Goal: Subscribe to service/newsletter

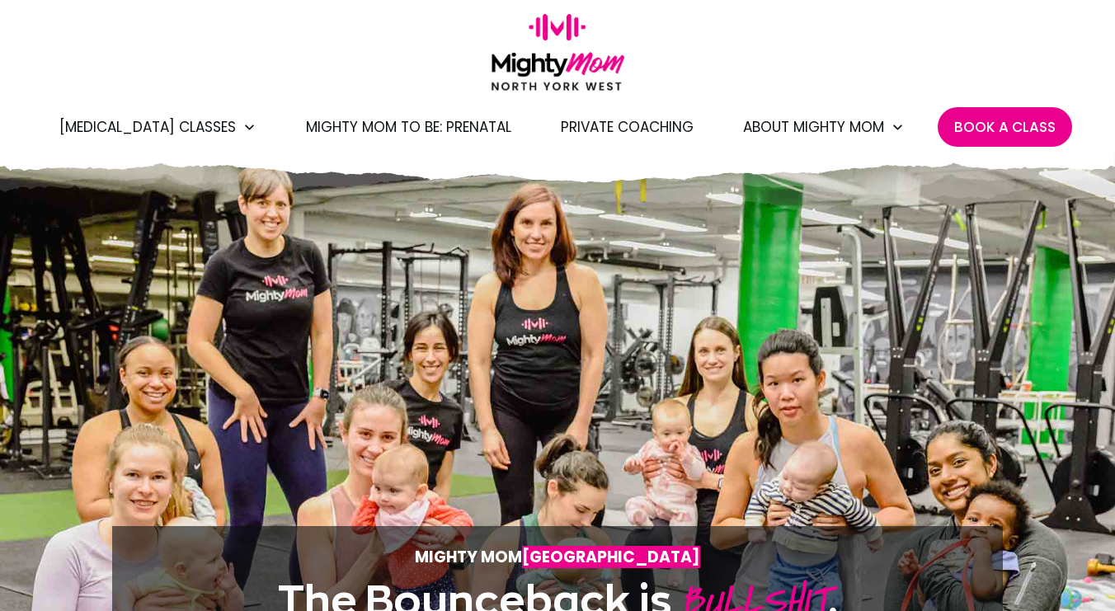
scroll to position [15, 0]
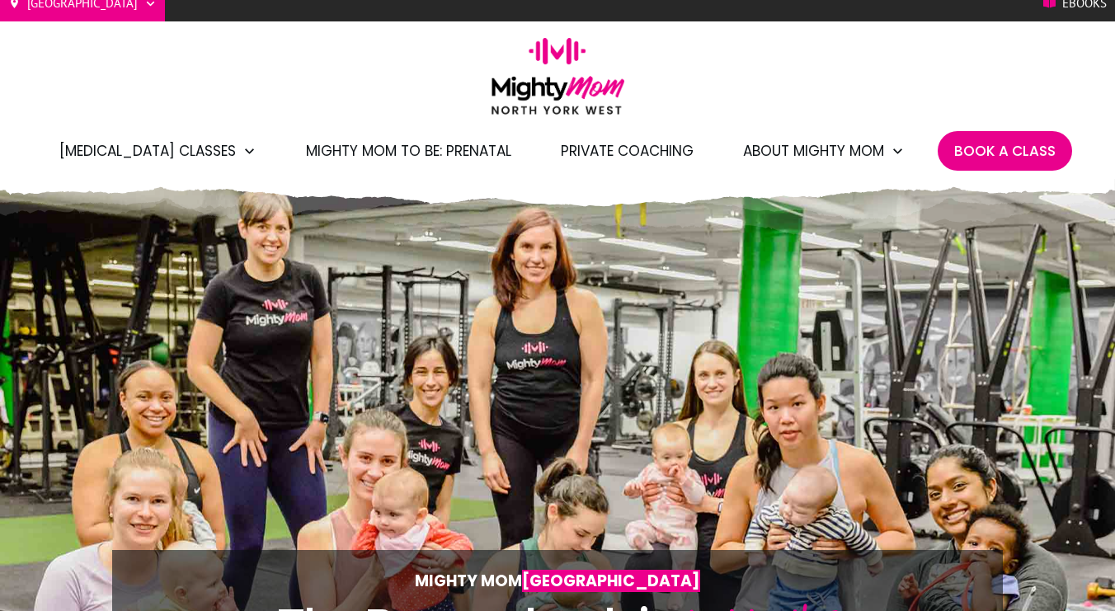
click at [483, 151] on span "Mighty Mom to Be: Prenatal" at bounding box center [408, 151] width 205 height 28
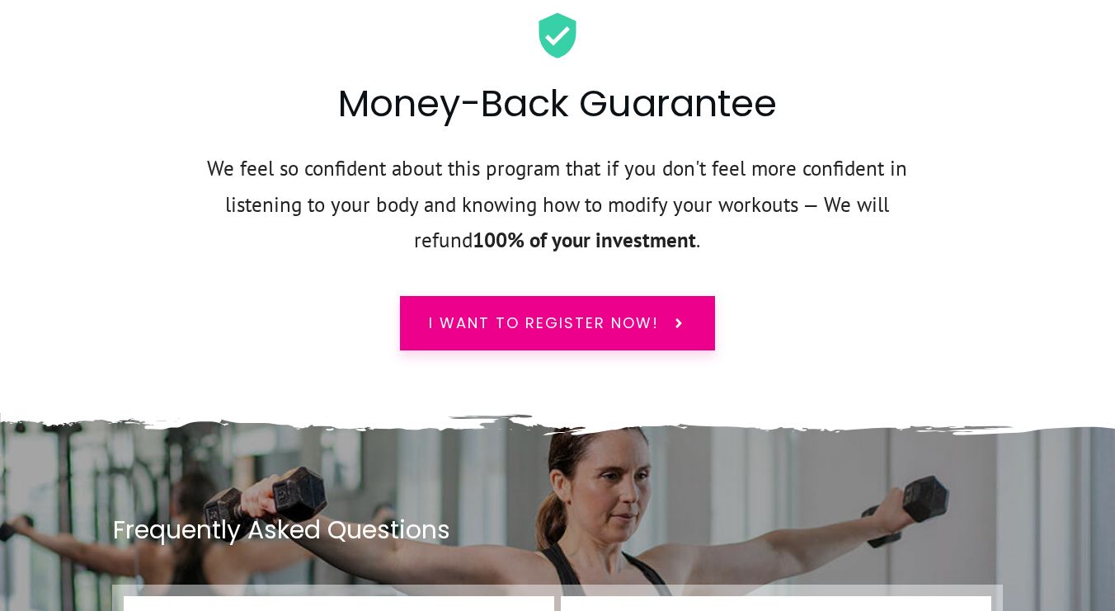
scroll to position [6865, 0]
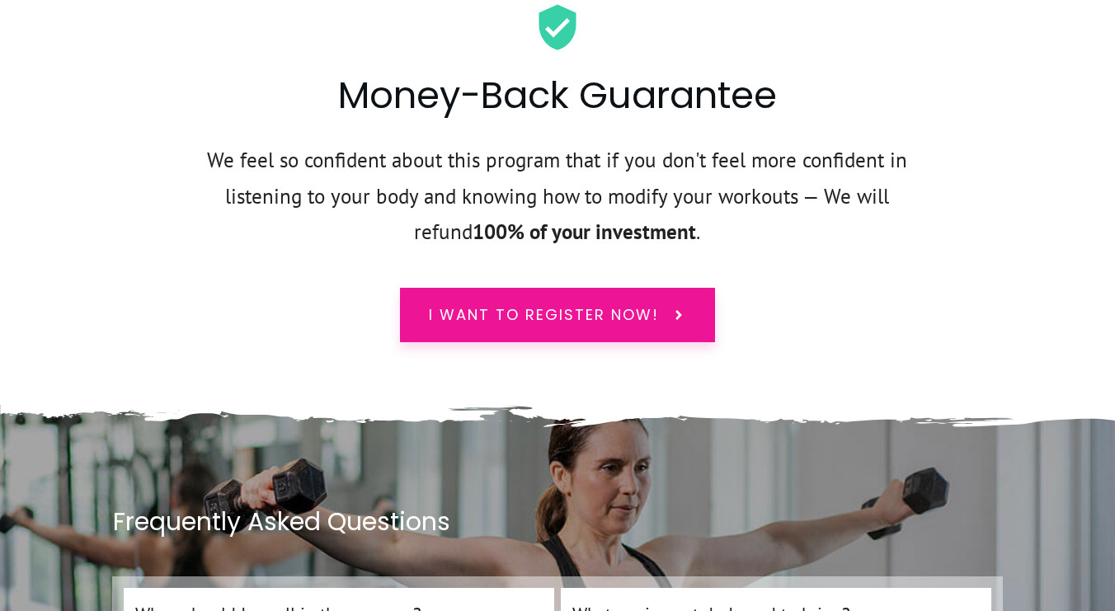
click at [507, 304] on span "I want to register now!" at bounding box center [544, 314] width 230 height 21
click at [572, 304] on span "I want to register now!" at bounding box center [544, 314] width 230 height 21
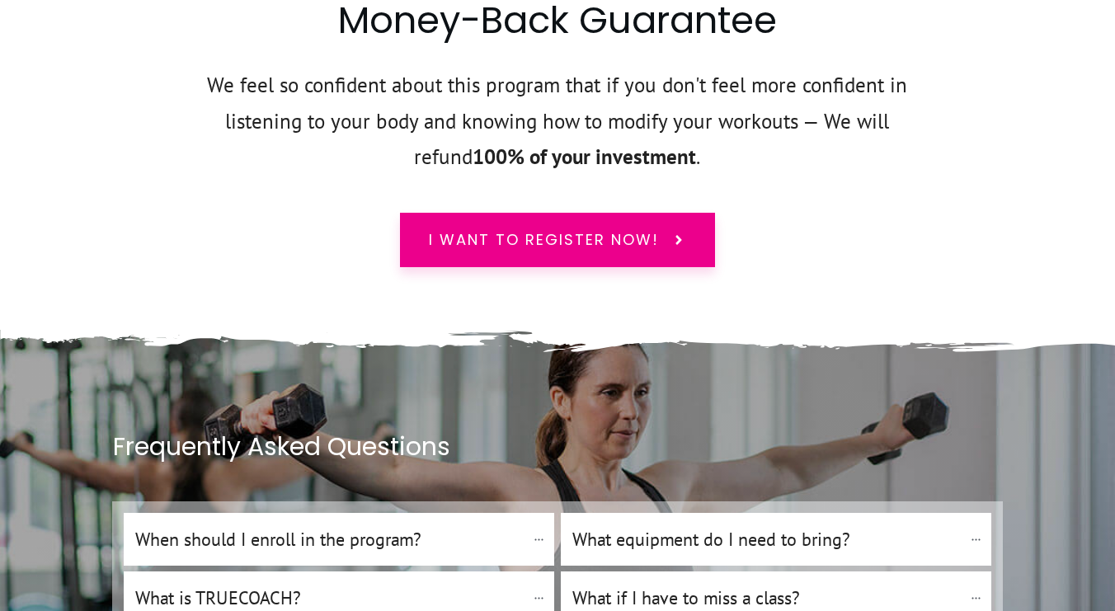
scroll to position [6935, 0]
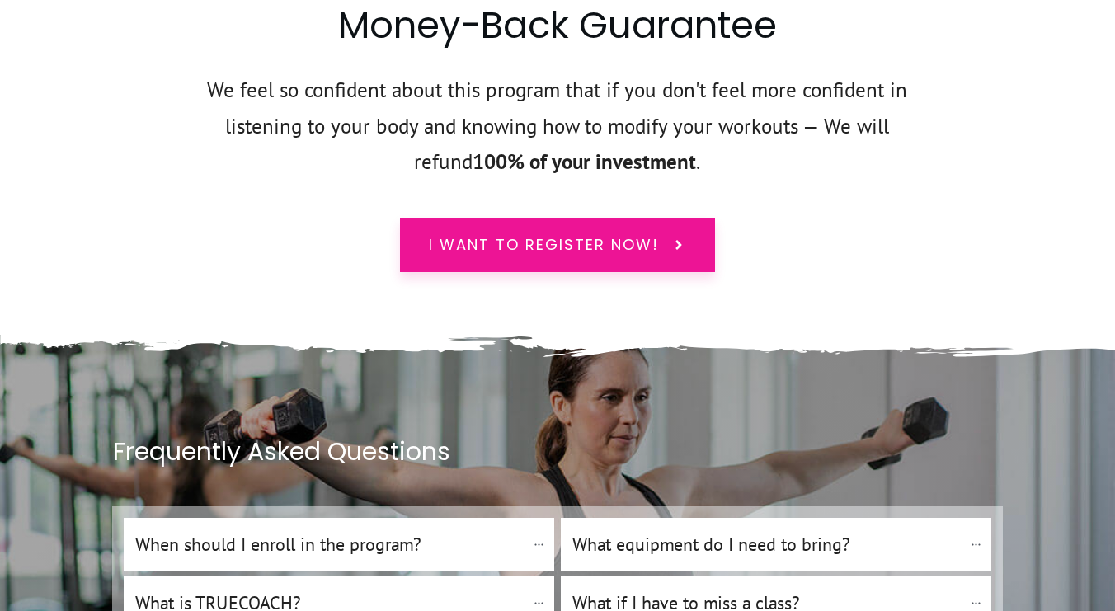
click at [559, 234] on span "I want to register now!" at bounding box center [544, 244] width 230 height 21
click at [538, 234] on span "I want to register now!" at bounding box center [544, 244] width 230 height 21
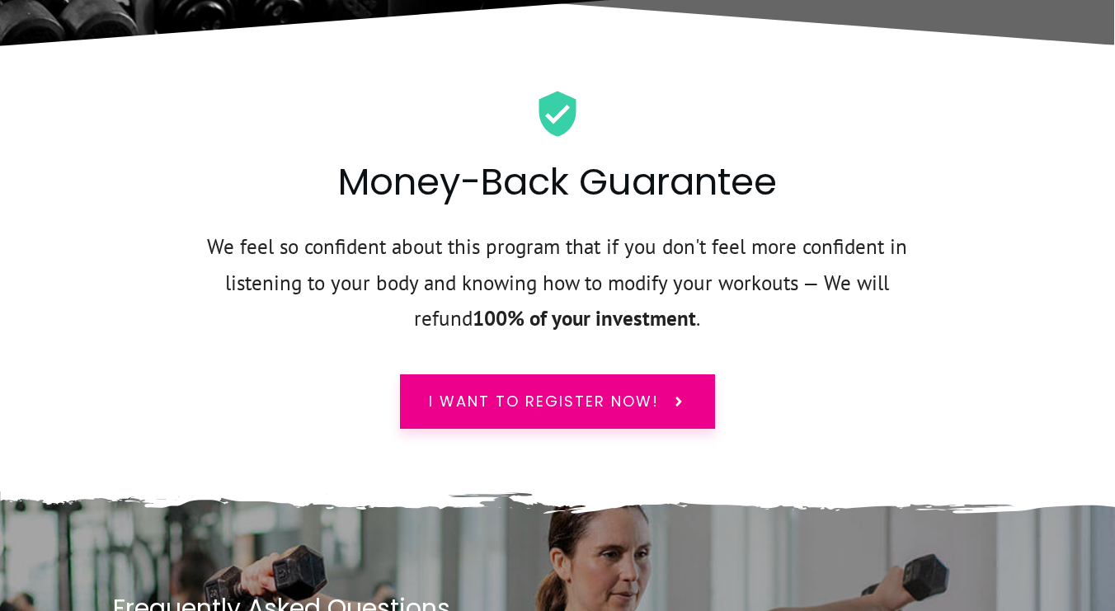
scroll to position [6754, 0]
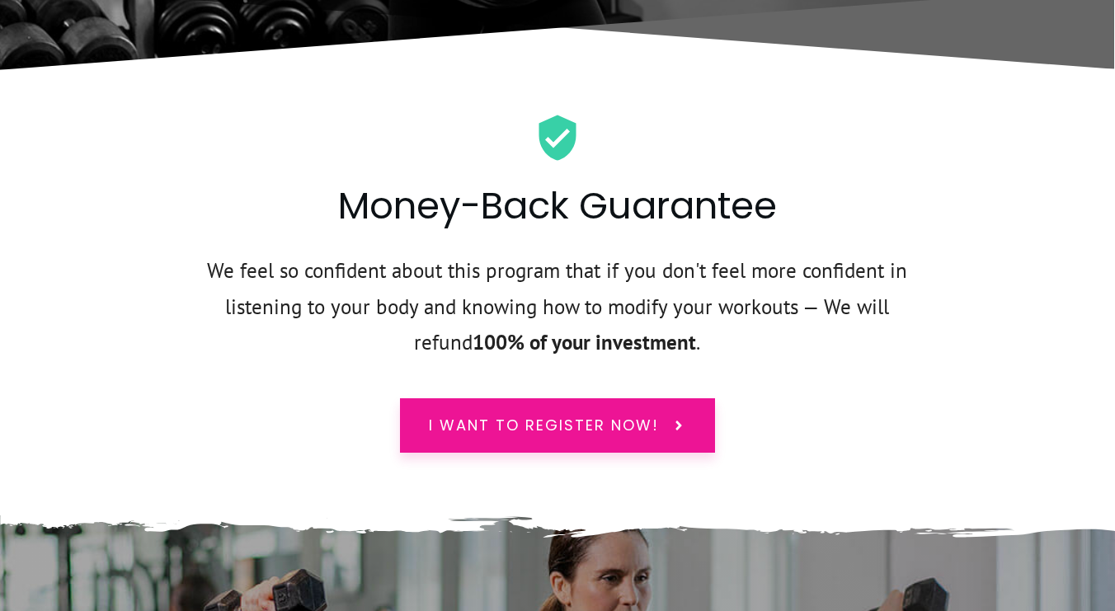
click at [529, 415] on span "I want to register now!" at bounding box center [544, 425] width 230 height 21
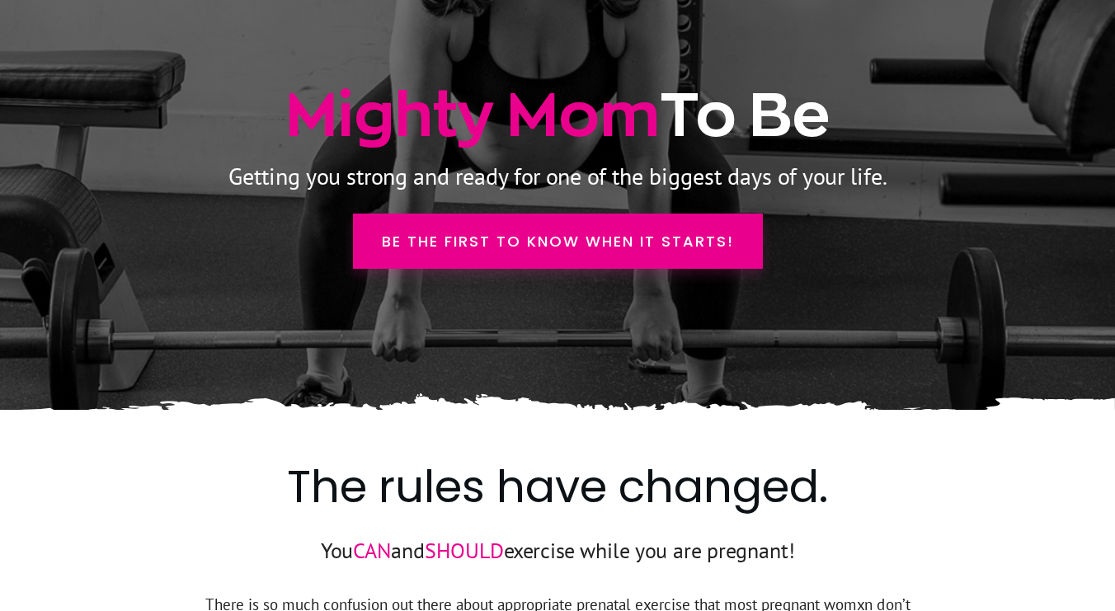
scroll to position [249, 0]
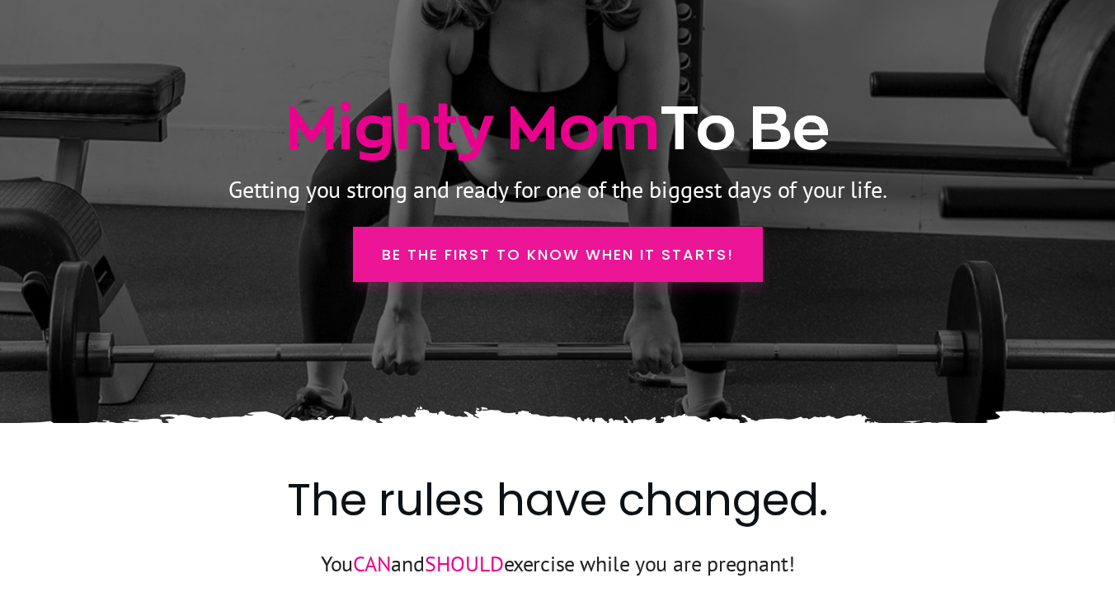
click at [661, 272] on link "Be the first to know when it starts!" at bounding box center [558, 254] width 410 height 55
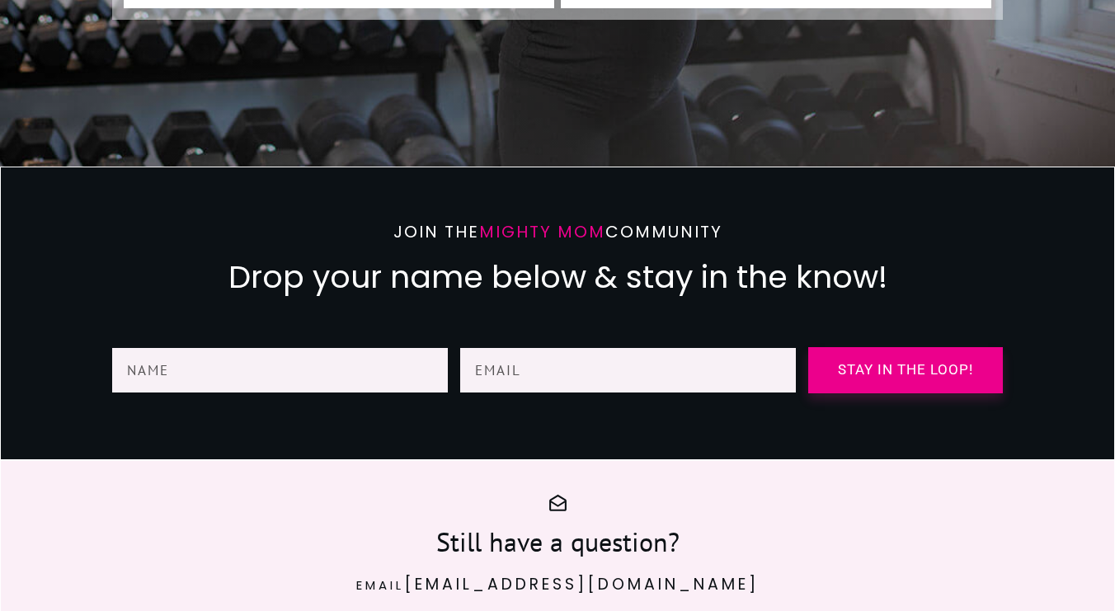
scroll to position [7672, 0]
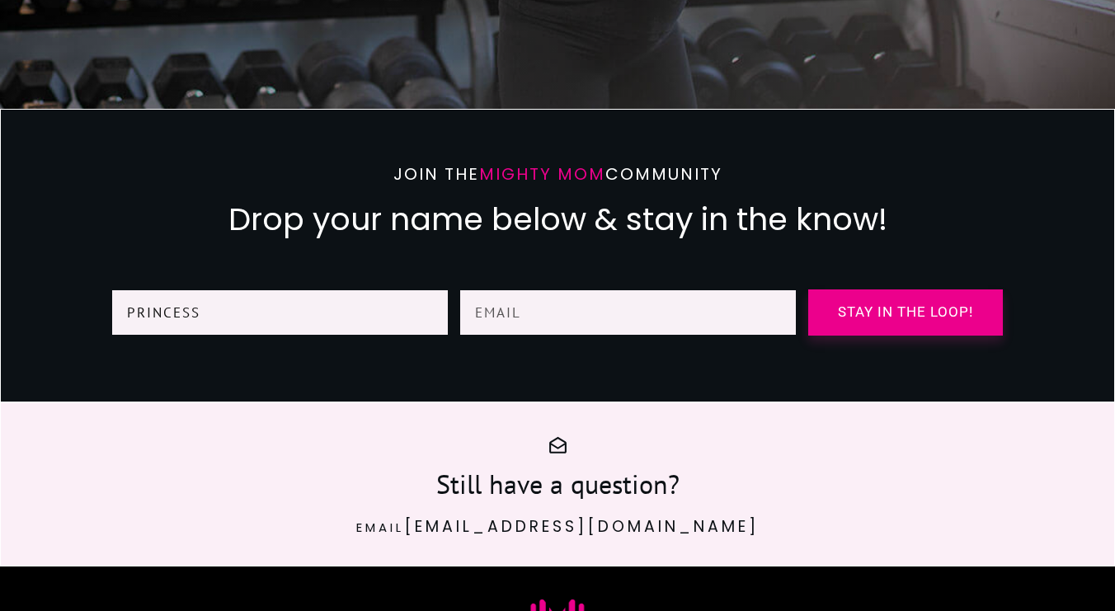
click at [183, 290] on input "Princess" at bounding box center [280, 312] width 336 height 45
type input "layefa bosini"
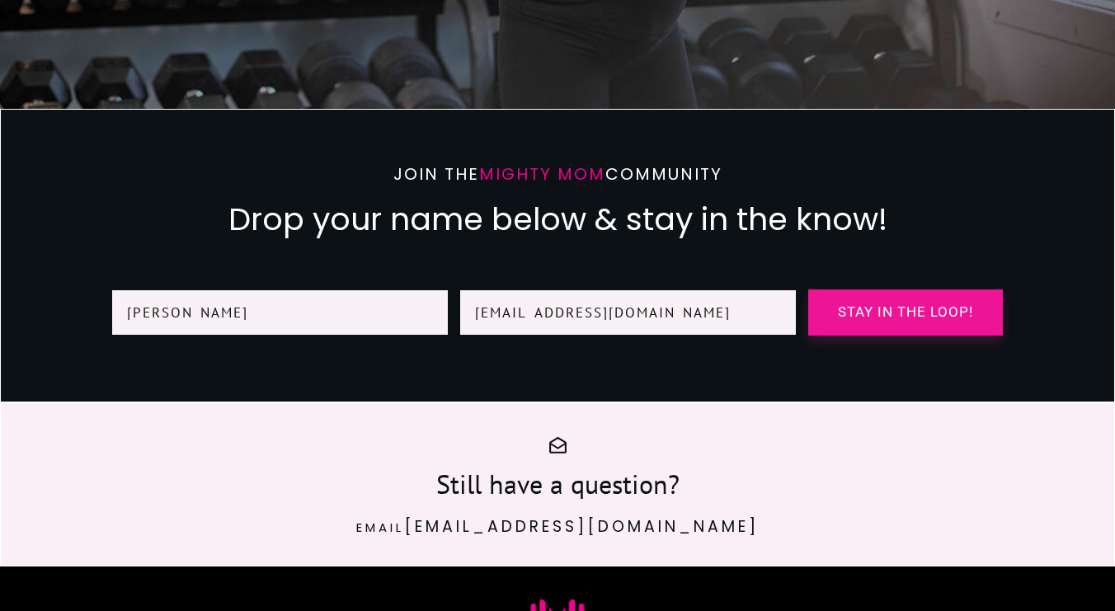
type input "layefa.bosini@gmail.com"
click at [839, 306] on span "Stay in the loop!" at bounding box center [905, 312] width 170 height 12
